Goal: Check status

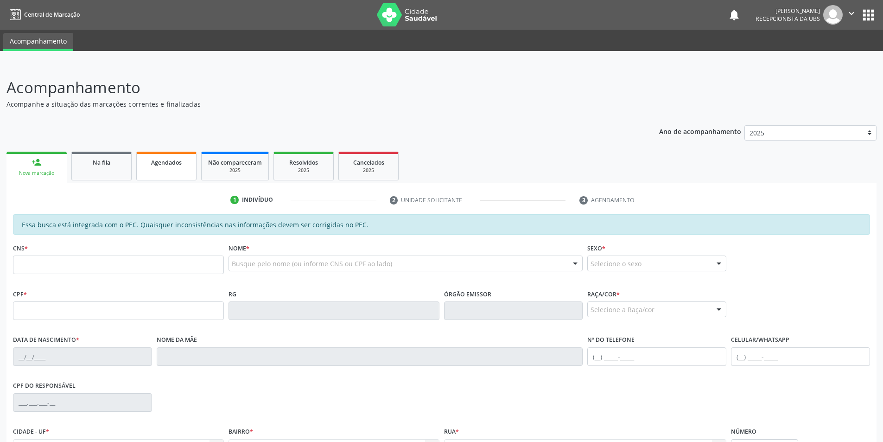
click at [155, 166] on div "Agendados" at bounding box center [166, 162] width 46 height 10
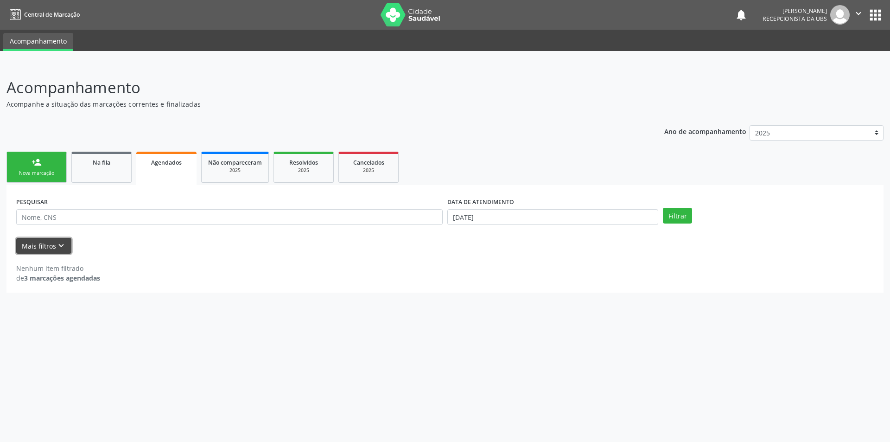
click at [62, 245] on icon "keyboard_arrow_down" at bounding box center [61, 246] width 10 height 10
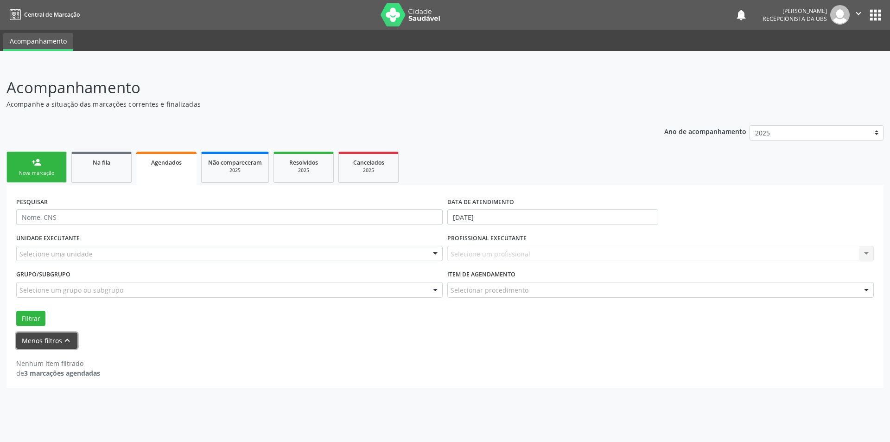
click at [65, 341] on icon "keyboard_arrow_up" at bounding box center [67, 340] width 10 height 10
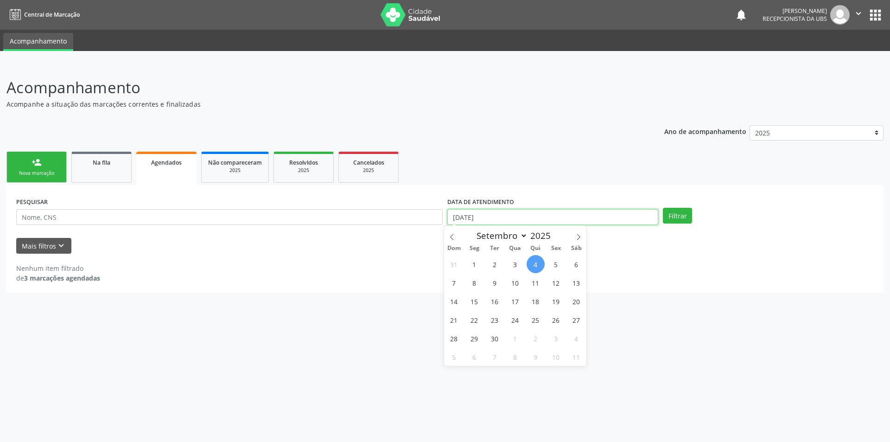
click at [561, 216] on input "[DATE]" at bounding box center [552, 217] width 211 height 16
click at [539, 262] on span "4" at bounding box center [536, 264] width 18 height 18
type input "[DATE]"
click at [469, 260] on span "1" at bounding box center [474, 264] width 18 height 18
select select "8"
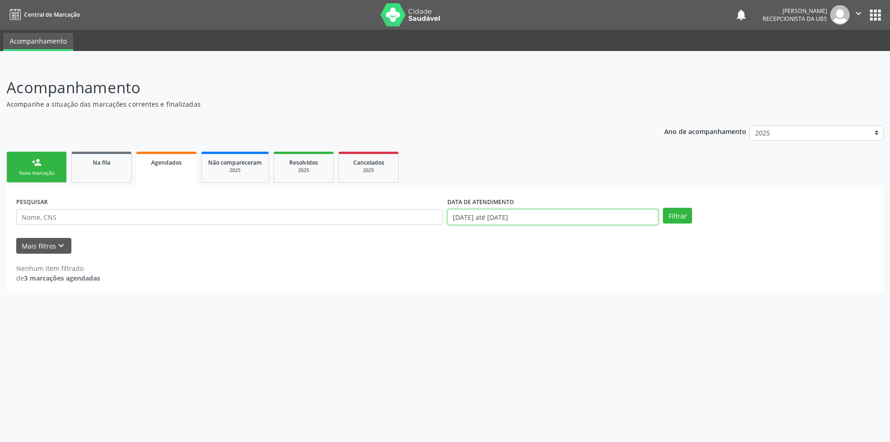
click at [541, 210] on input "[DATE] até [DATE]" at bounding box center [552, 217] width 211 height 16
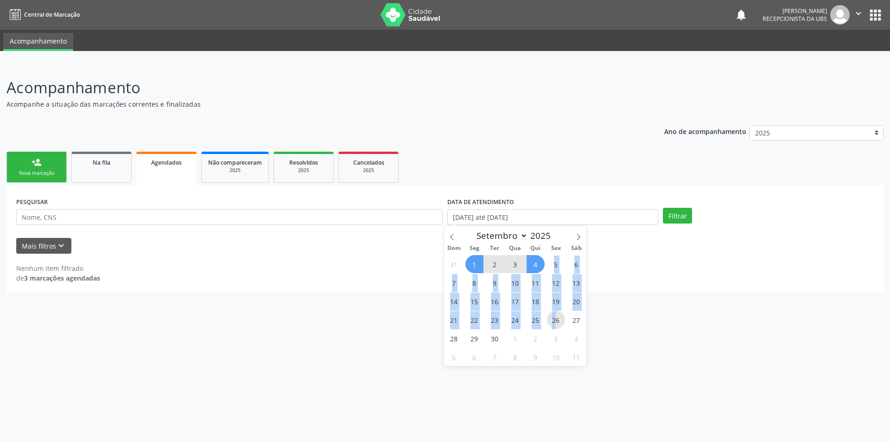
drag, startPoint x: 537, startPoint y: 265, endPoint x: 557, endPoint y: 315, distance: 53.5
click at [557, 315] on div "31 1 2 3 4 5 6 7 8 9 10 11 12 13 14 15 16 17 18 19 20 21 22 23 24 25 26 27 28 2…" at bounding box center [515, 309] width 143 height 111
click at [557, 315] on span "26" at bounding box center [556, 320] width 18 height 18
type input "[DATE]"
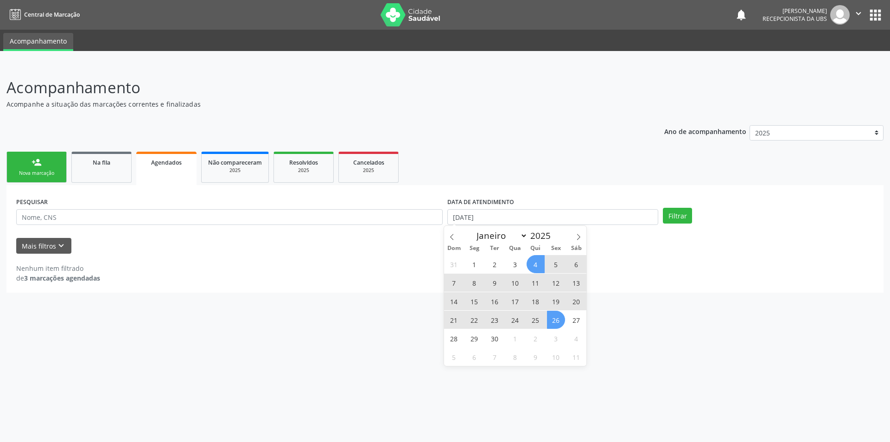
click at [531, 264] on span "4" at bounding box center [536, 264] width 18 height 18
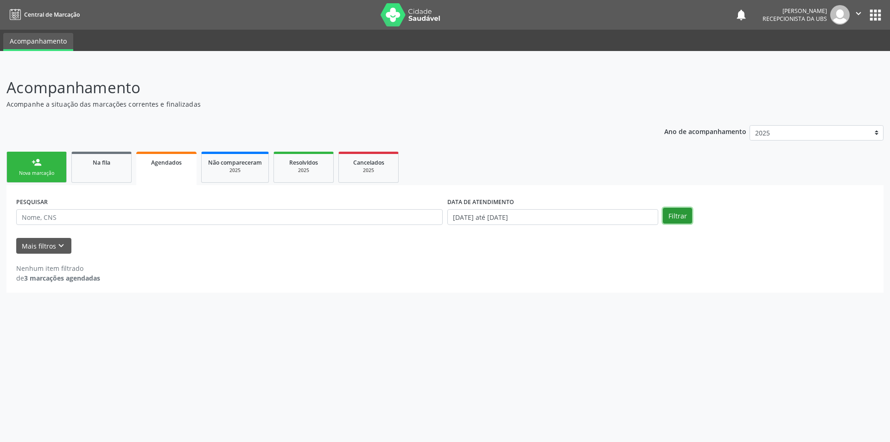
click at [678, 217] on button "Filtrar" at bounding box center [677, 216] width 29 height 16
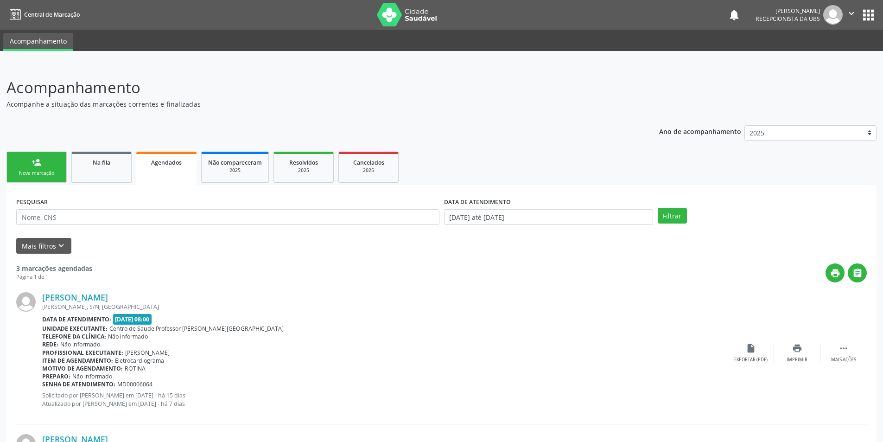
click at [35, 167] on link "person_add Nova marcação" at bounding box center [36, 167] width 60 height 31
